Goal: Transaction & Acquisition: Book appointment/travel/reservation

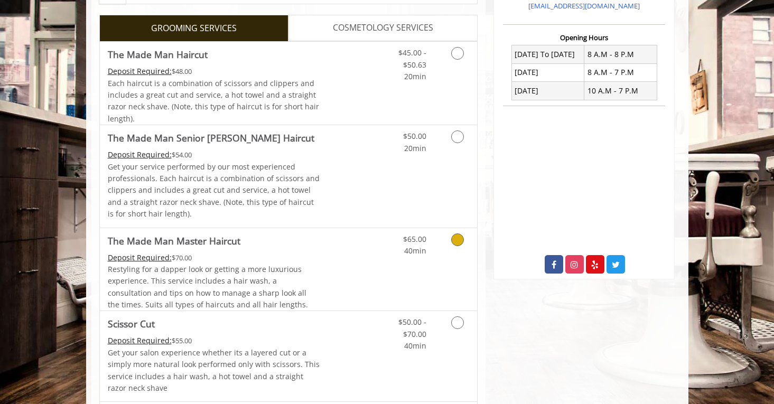
scroll to position [249, 0]
click at [453, 239] on icon "Grooming services" at bounding box center [457, 240] width 13 height 13
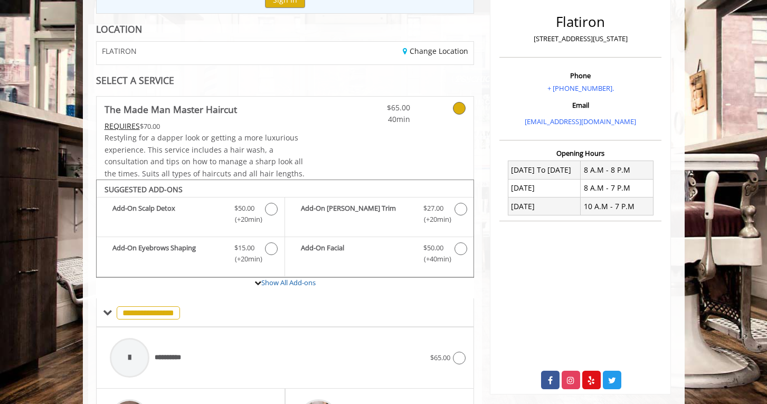
scroll to position [314, 0]
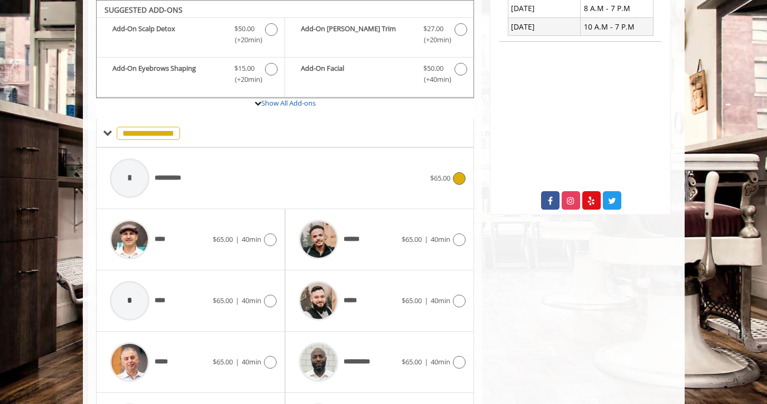
click at [460, 179] on icon at bounding box center [459, 178] width 13 height 13
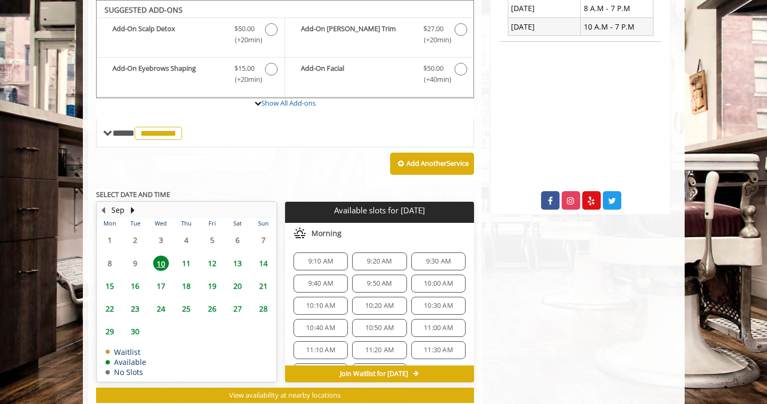
scroll to position [314, 0]
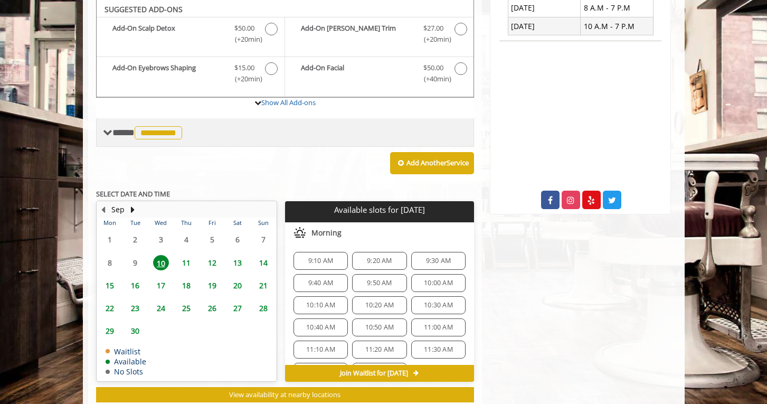
click at [161, 130] on span "**********" at bounding box center [159, 132] width 48 height 13
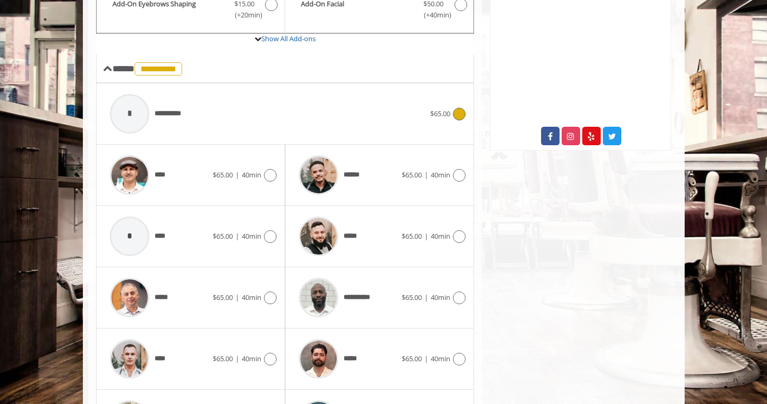
scroll to position [380, 0]
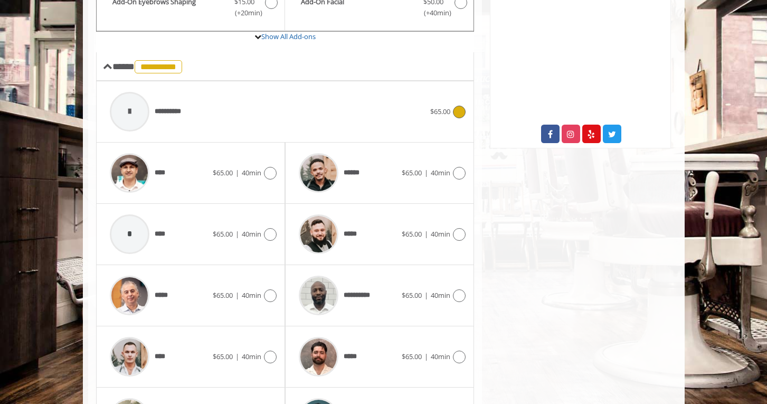
click at [456, 115] on icon at bounding box center [459, 112] width 13 height 13
click at [113, 71] on span "**********" at bounding box center [148, 67] width 72 height 10
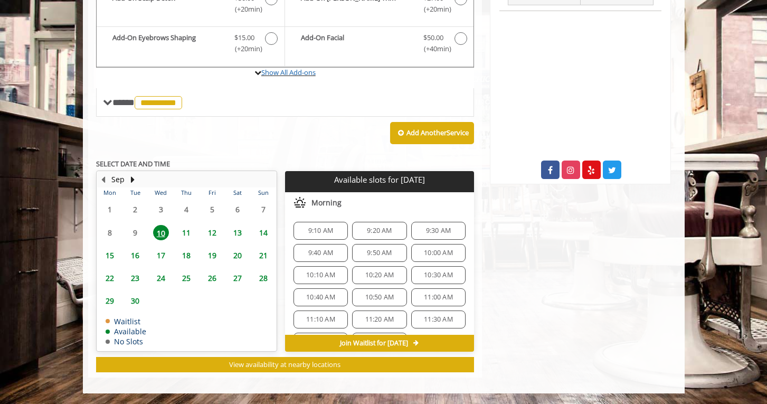
scroll to position [344, 0]
click at [218, 231] on span "12" at bounding box center [212, 232] width 16 height 15
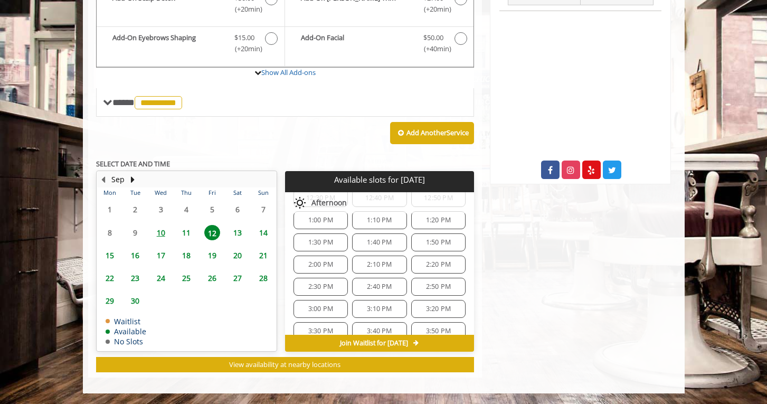
scroll to position [267, 0]
click at [306, 307] on span "3:00 PM" at bounding box center [320, 308] width 45 height 8
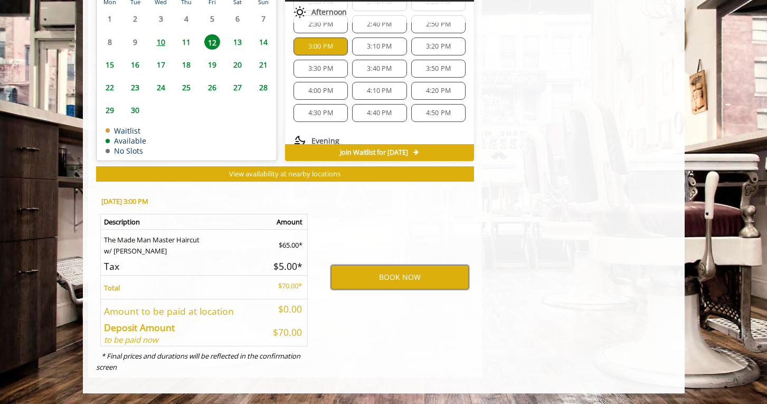
scroll to position [335, 0]
